Goal: Task Accomplishment & Management: Manage account settings

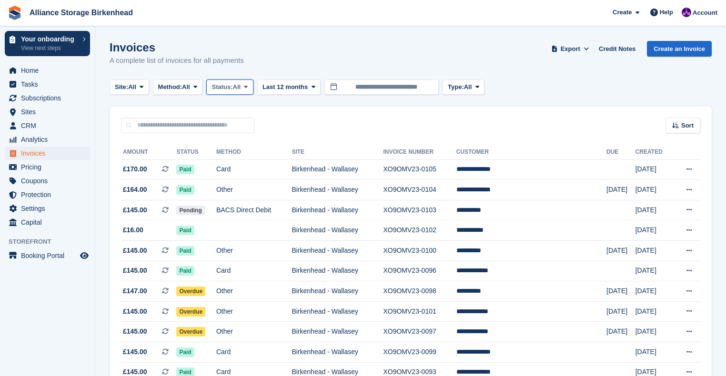
click at [239, 87] on span "All" at bounding box center [237, 87] width 8 height 10
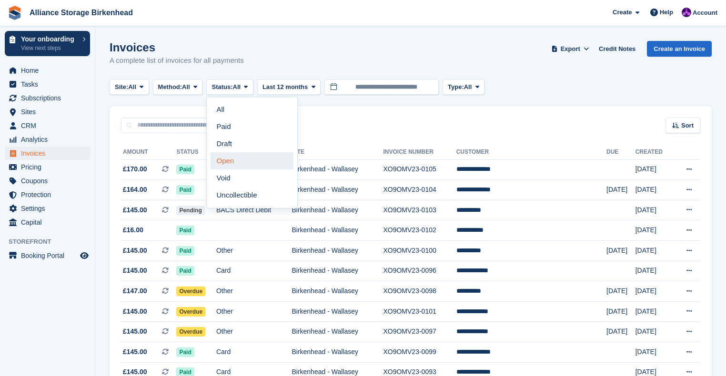
click at [249, 163] on link "Open" at bounding box center [252, 160] width 83 height 17
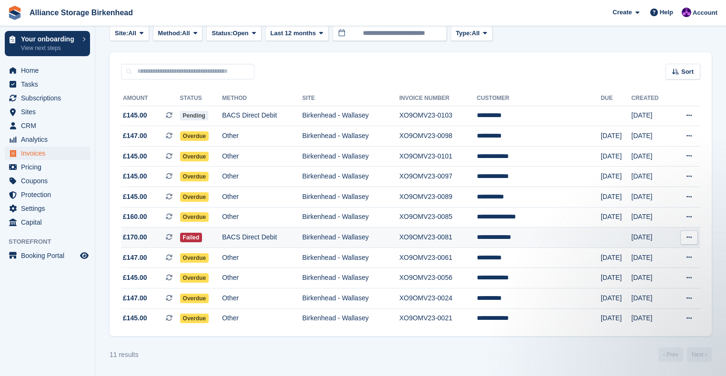
click at [298, 240] on td "BACS Direct Debit" at bounding box center [262, 238] width 80 height 20
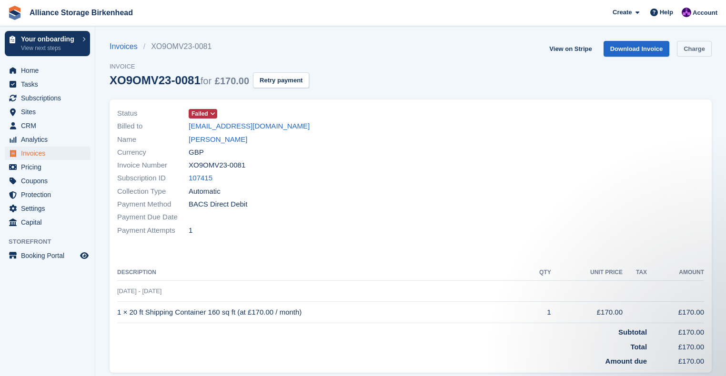
click at [695, 50] on link "Charge" at bounding box center [694, 49] width 35 height 16
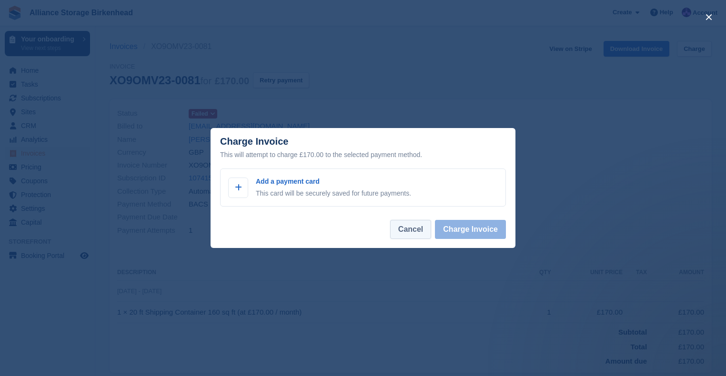
click at [405, 236] on button "Cancel" at bounding box center [410, 229] width 41 height 19
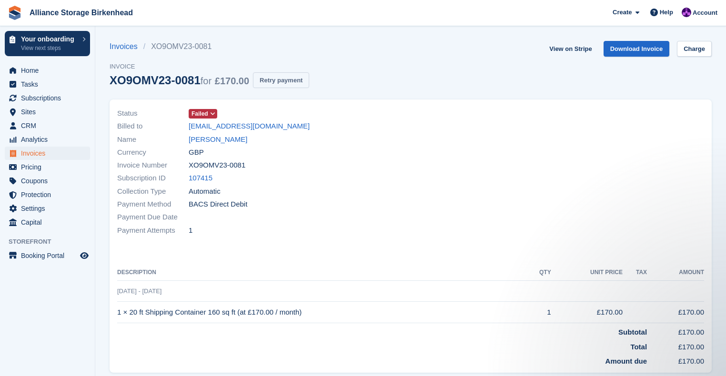
click at [273, 82] on button "Retry payment" at bounding box center [281, 80] width 56 height 16
click at [203, 110] on span "Failed" at bounding box center [199, 114] width 17 height 9
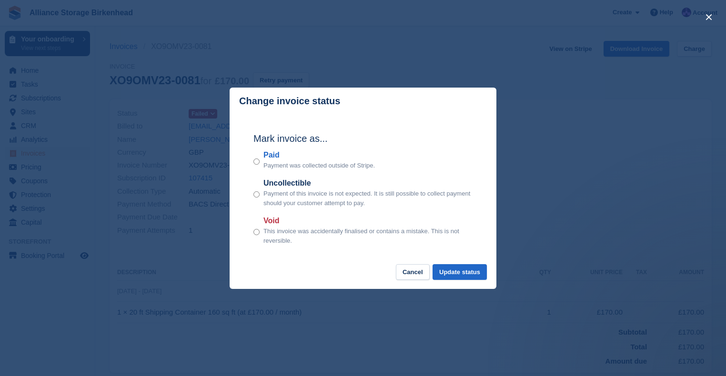
click at [544, 209] on div "close" at bounding box center [363, 188] width 726 height 376
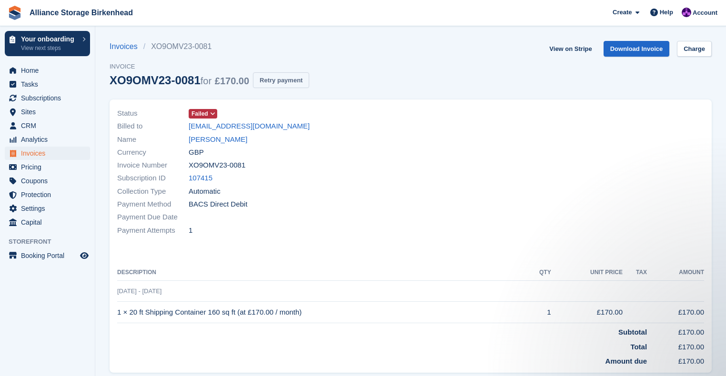
click at [297, 79] on button "Retry payment" at bounding box center [281, 80] width 56 height 16
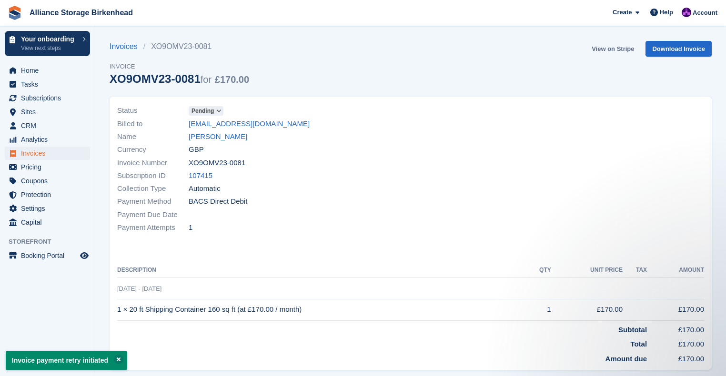
click at [624, 48] on link "View on Stripe" at bounding box center [613, 49] width 50 height 16
click at [625, 50] on link "View on Stripe" at bounding box center [613, 49] width 50 height 16
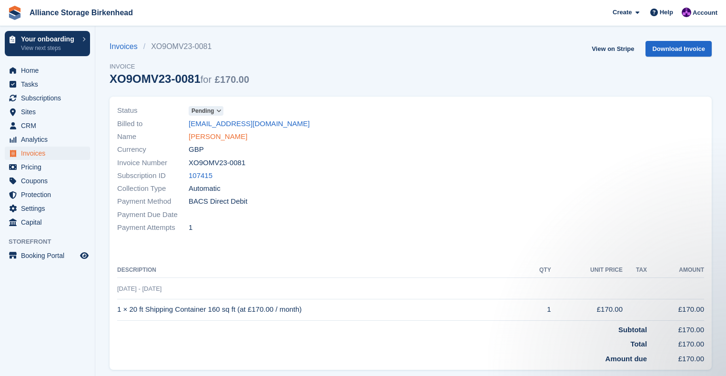
click at [202, 136] on link "Chloe Eastland" at bounding box center [218, 136] width 59 height 11
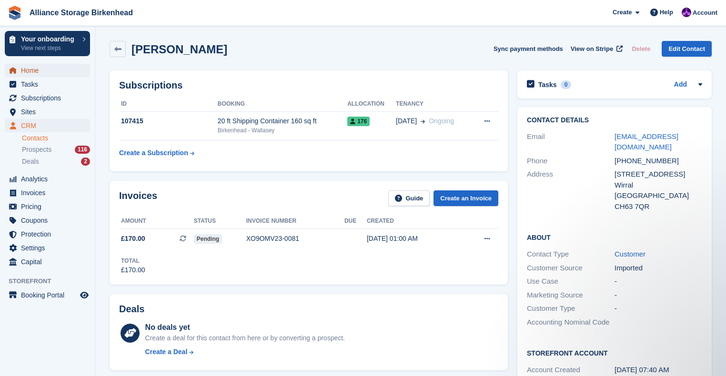
click at [31, 70] on span "Home" at bounding box center [49, 70] width 57 height 13
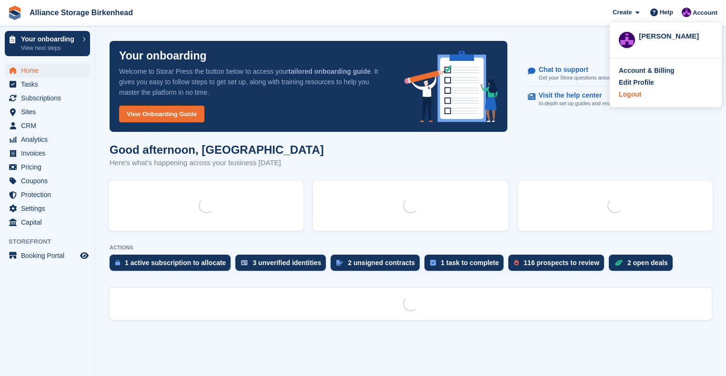
click at [630, 96] on div "Logout" at bounding box center [630, 95] width 22 height 10
